Goal: Find specific page/section: Find specific page/section

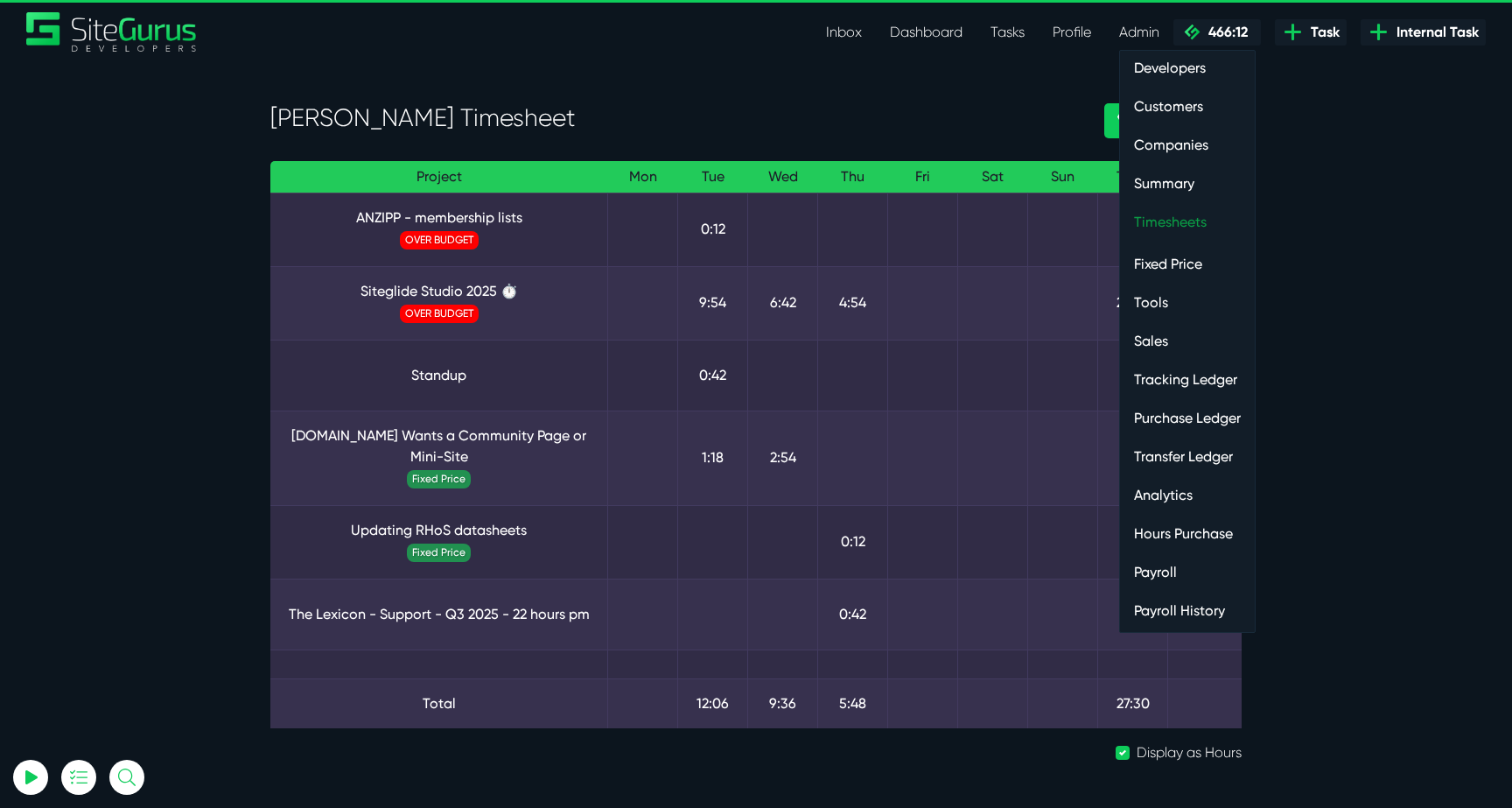
click at [1152, 212] on link "Timesheets" at bounding box center [1187, 222] width 135 height 35
